Goal: Find contact information: Find contact information

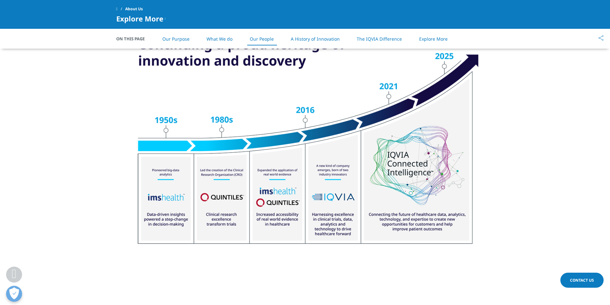
scroll to position [502, 0]
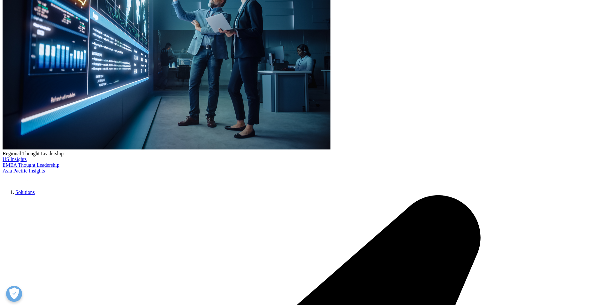
scroll to position [160, 0]
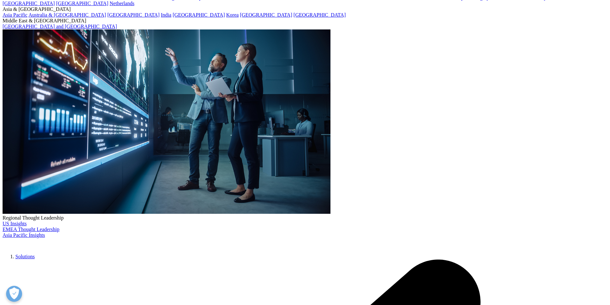
scroll to position [96, 0]
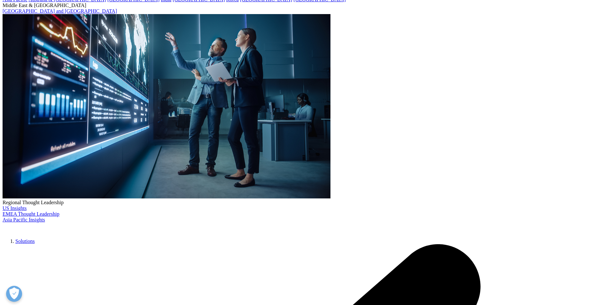
drag, startPoint x: 414, startPoint y: 198, endPoint x: 370, endPoint y: 196, distance: 44.3
drag, startPoint x: 419, startPoint y: 192, endPoint x: 370, endPoint y: 192, distance: 49.3
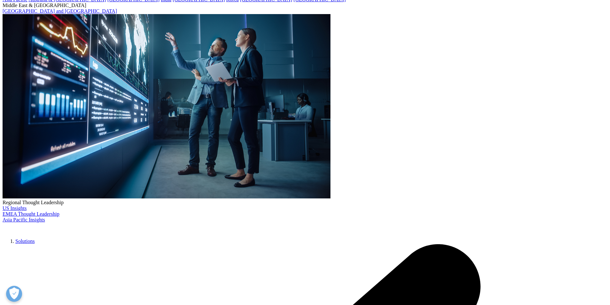
scroll to position [128, 0]
